Goal: Navigation & Orientation: Find specific page/section

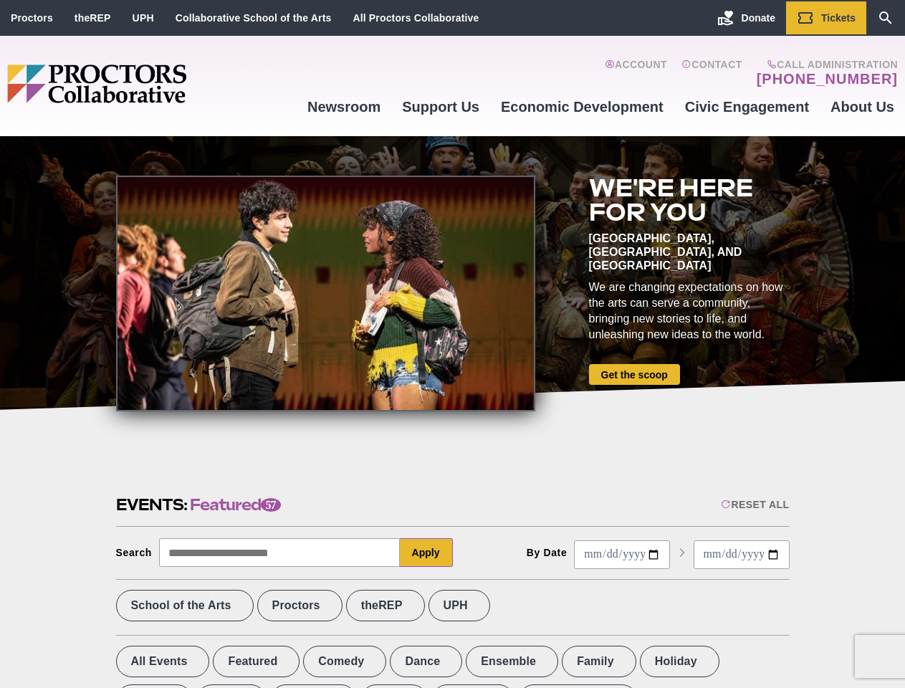
click at [452, 344] on div at bounding box center [325, 294] width 419 height 236
click at [754, 505] on div "Reset All" at bounding box center [755, 504] width 68 height 11
click at [426, 553] on button "Apply" at bounding box center [426, 552] width 53 height 29
